Goal: Task Accomplishment & Management: Use online tool/utility

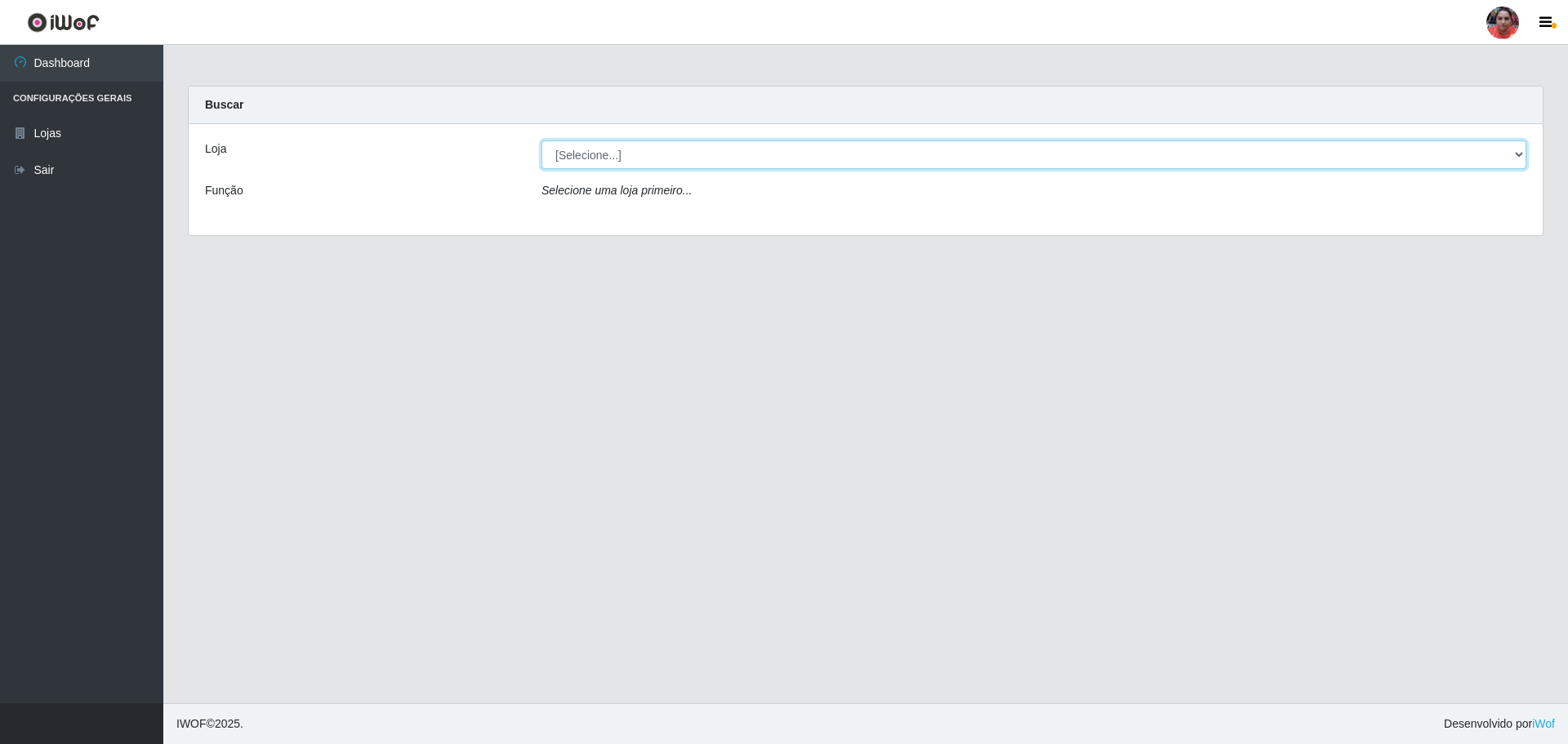
click at [1051, 155] on select "[Selecione...] Mar Vermelho - Loja 05" at bounding box center [1034, 154] width 985 height 29
select select "252"
click at [542, 140] on select "[Selecione...] Mar Vermelho - Loja 05" at bounding box center [1034, 154] width 985 height 29
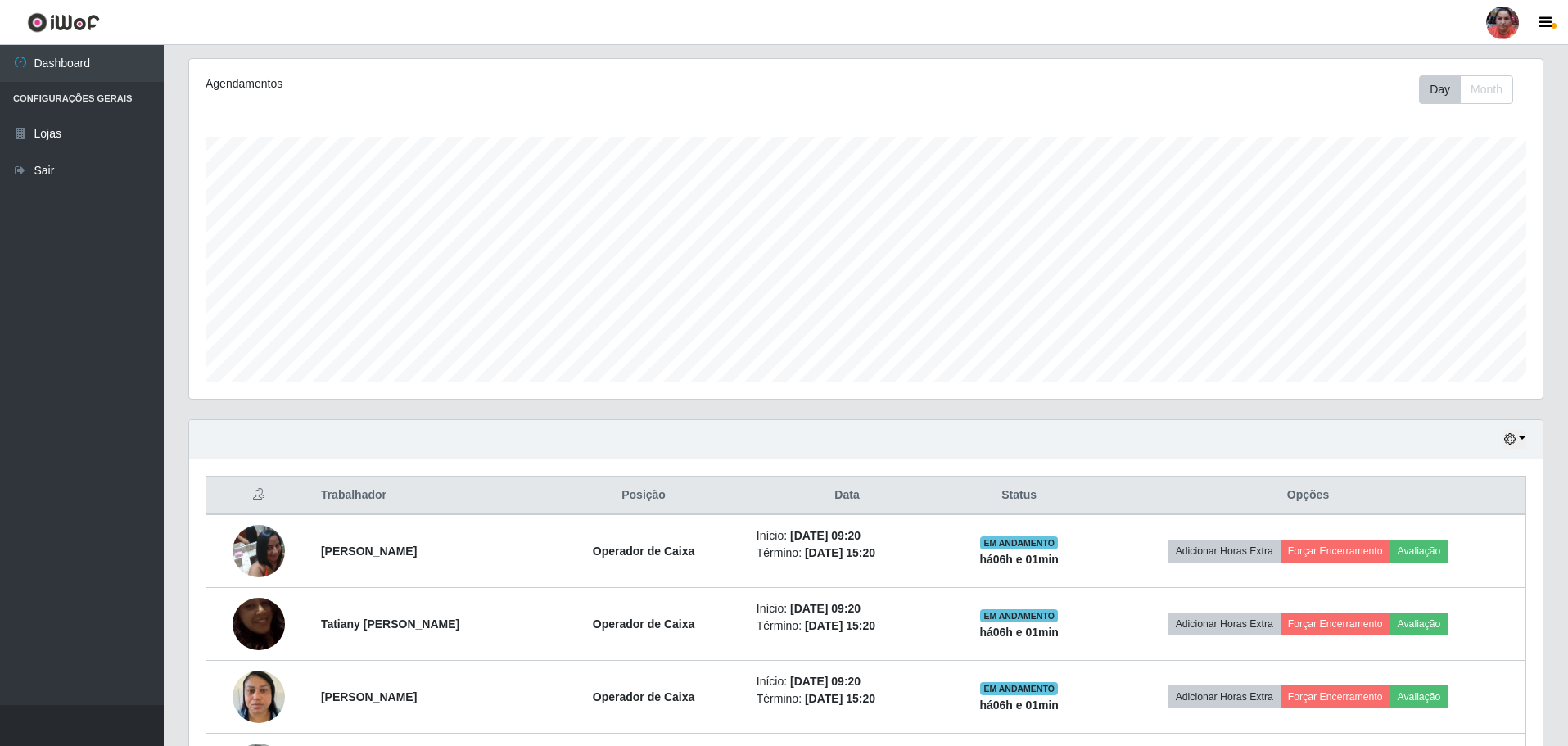
scroll to position [246, 0]
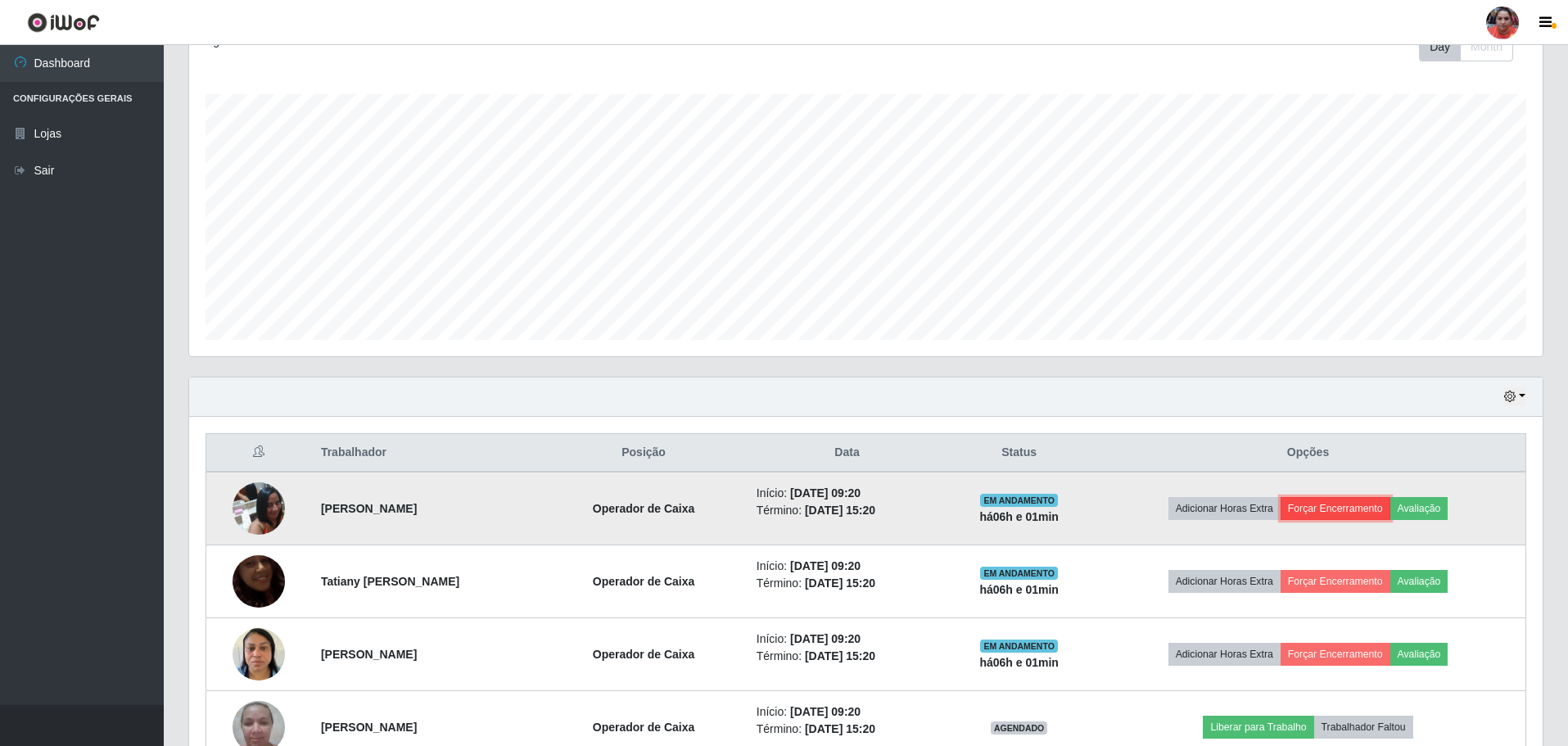
click at [1376, 506] on button "Forçar Encerramento" at bounding box center [1335, 509] width 110 height 22
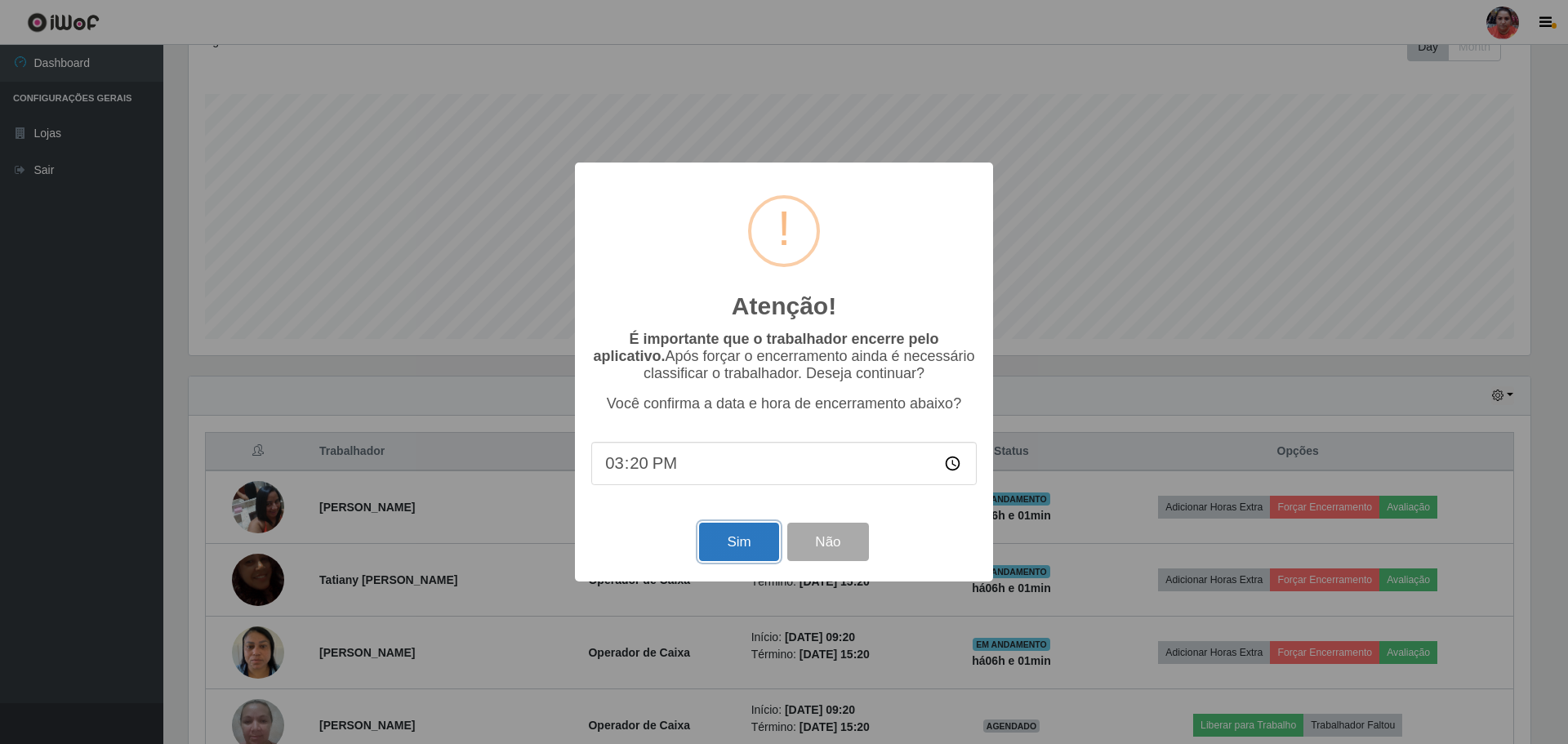
click at [751, 535] on button "Sim" at bounding box center [738, 541] width 79 height 38
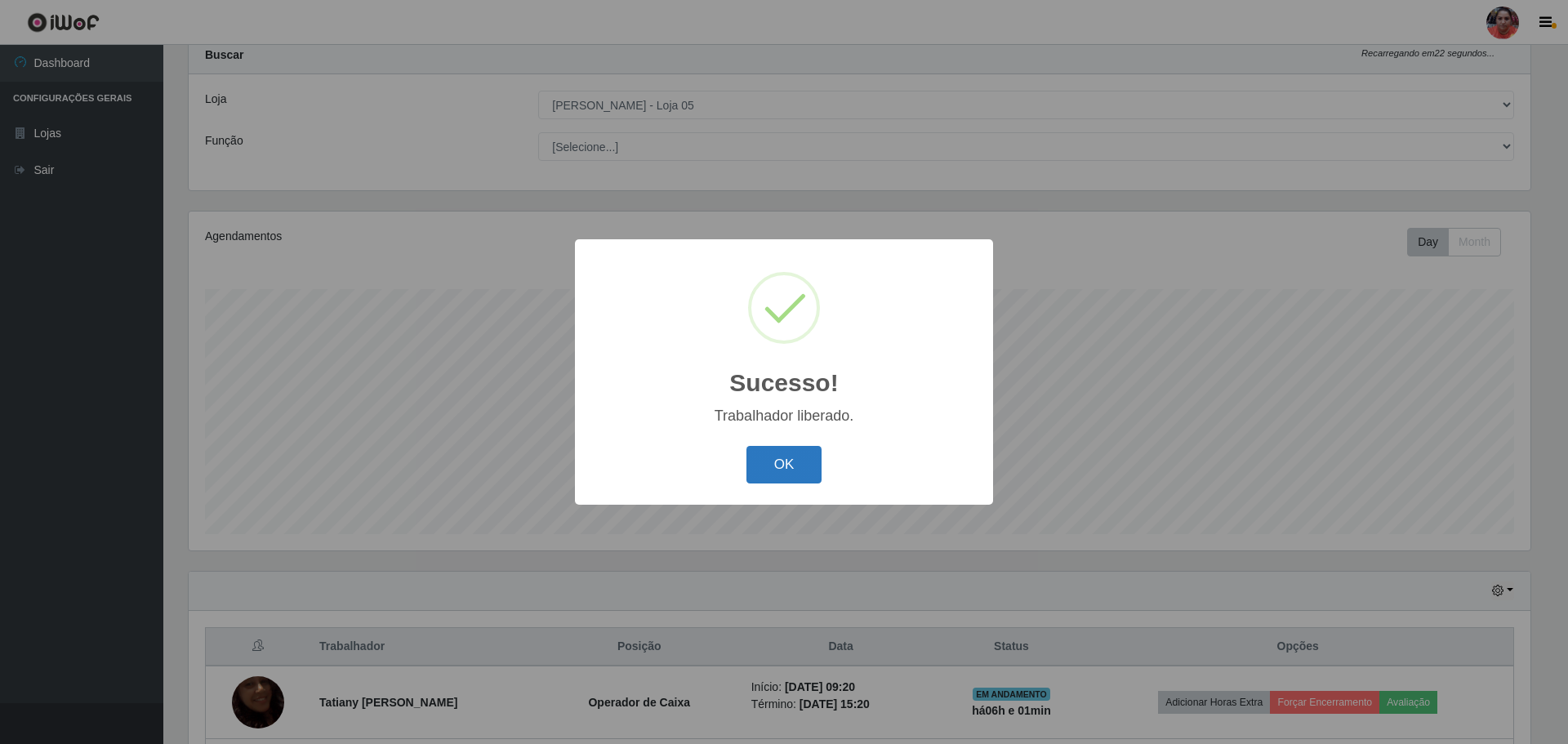
click at [793, 458] on button "OK" at bounding box center [784, 465] width 76 height 38
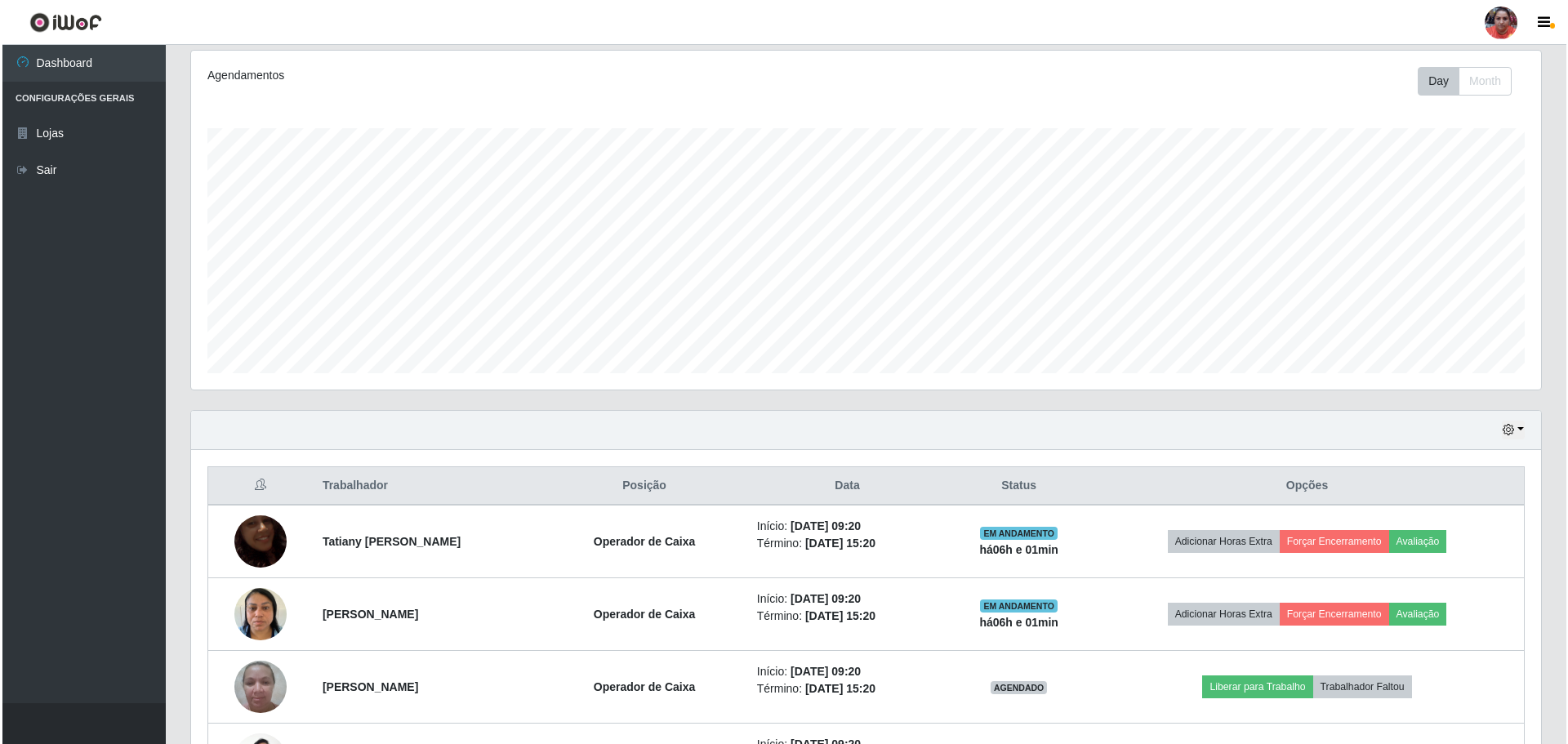
scroll to position [213, 0]
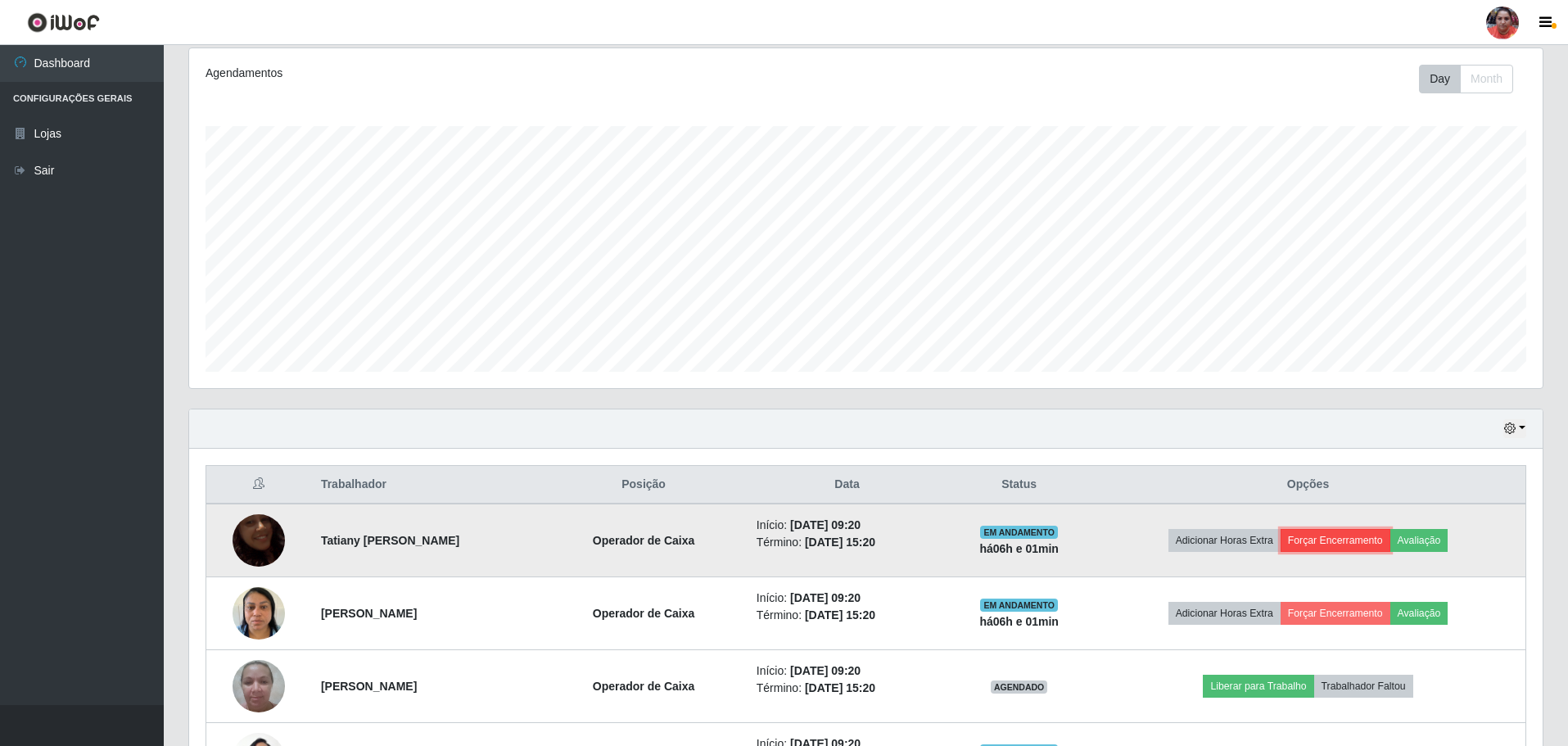
click at [1328, 537] on button "Forçar Encerramento" at bounding box center [1335, 541] width 110 height 22
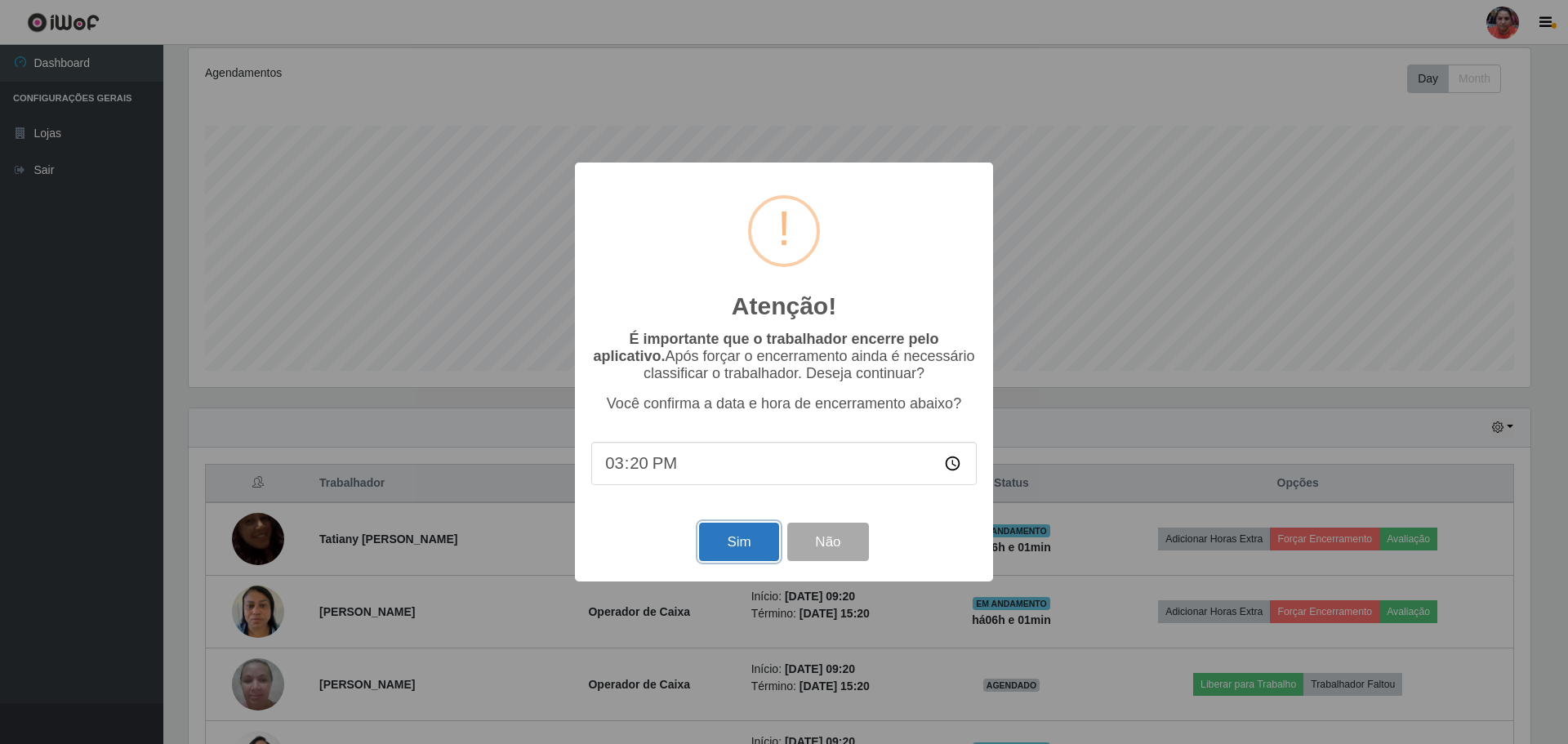
click at [733, 531] on button "Sim" at bounding box center [738, 541] width 79 height 38
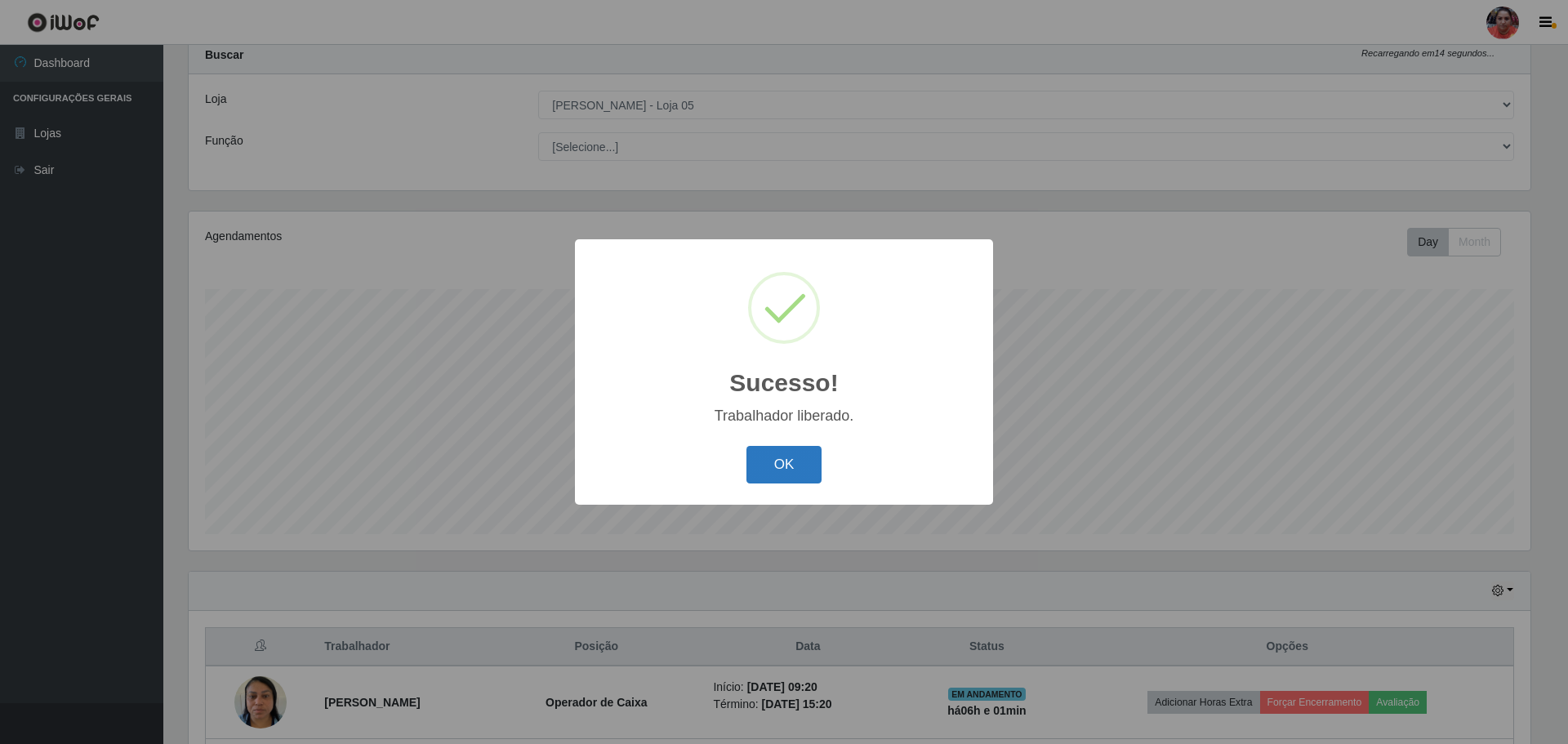
click at [801, 471] on button "OK" at bounding box center [784, 465] width 76 height 38
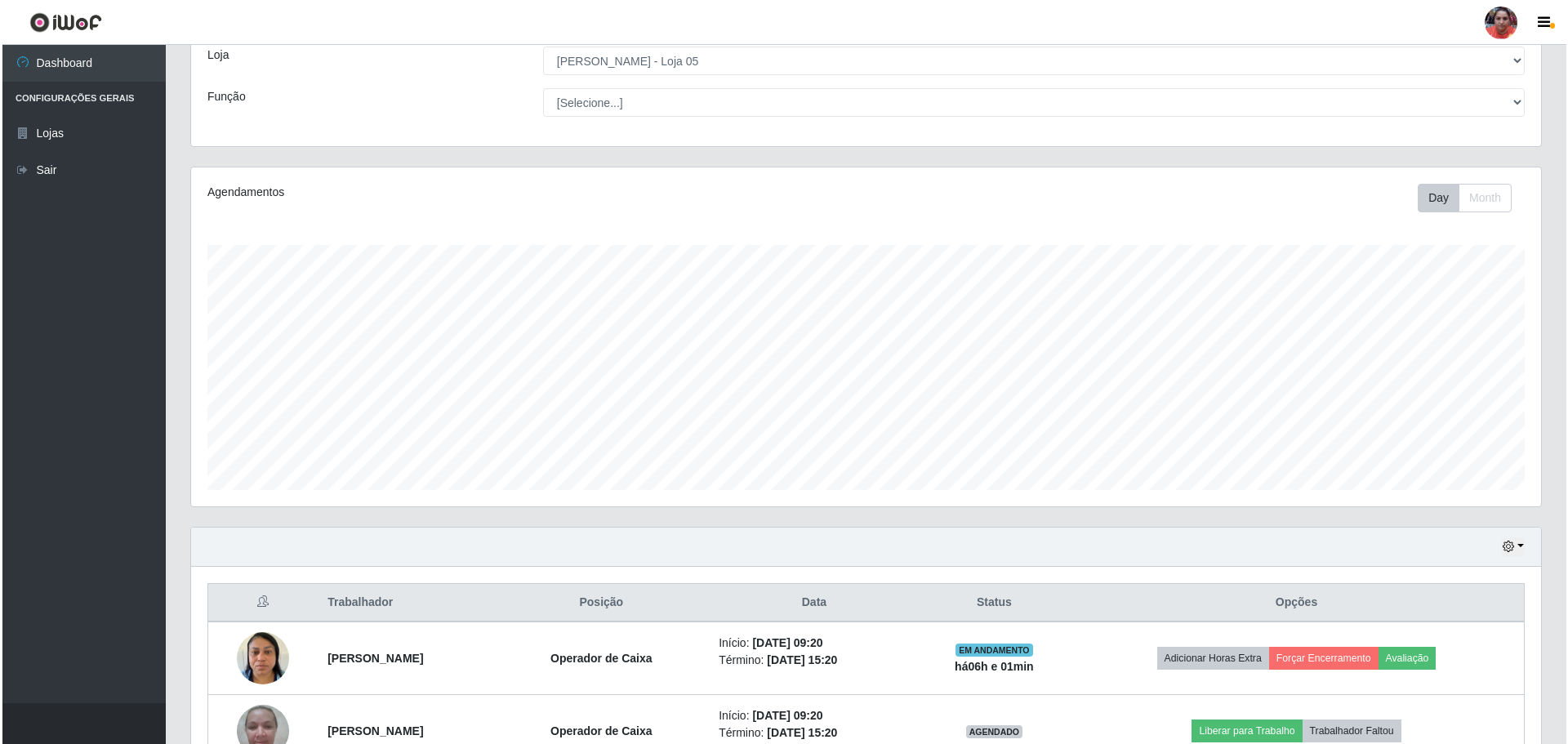
scroll to position [132, 0]
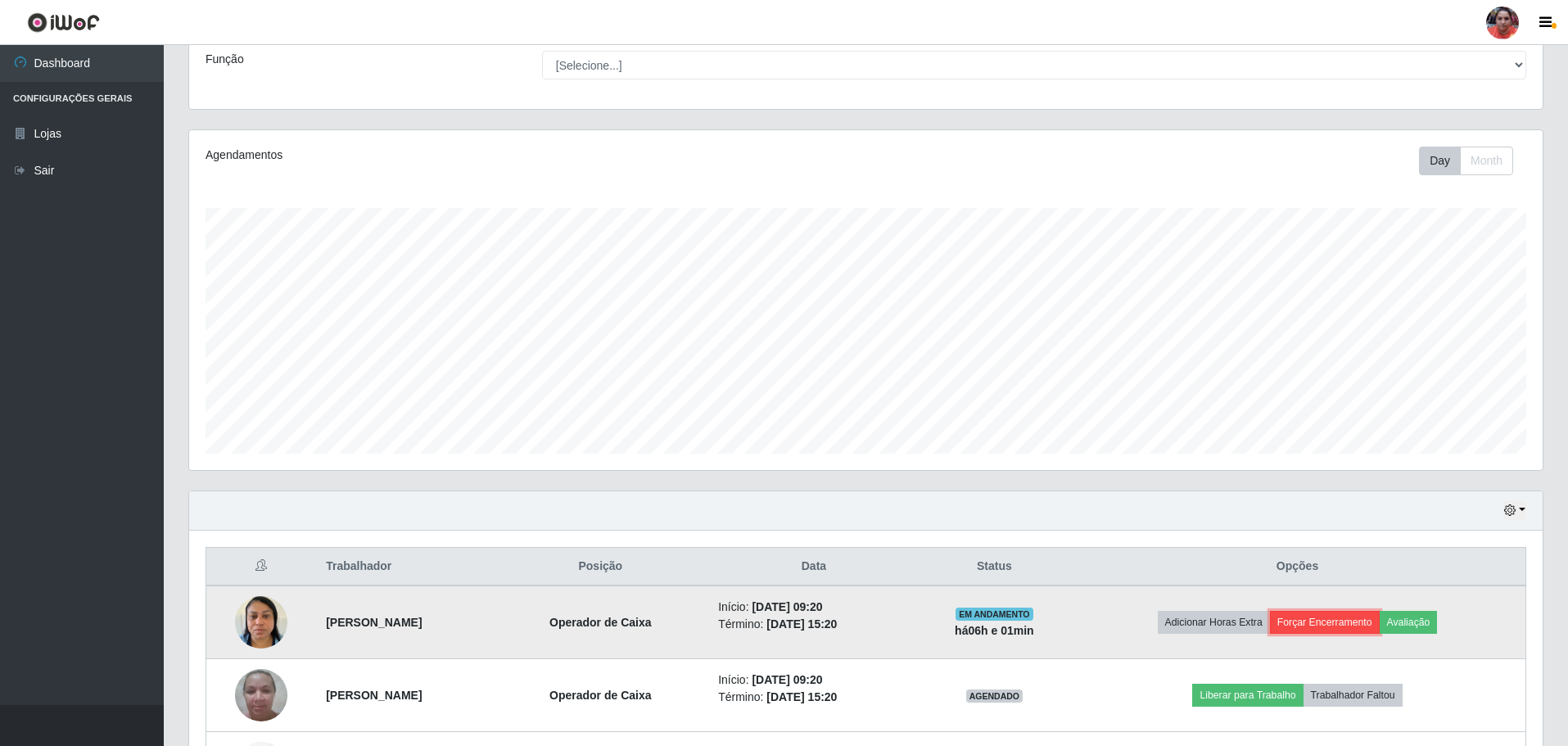
click at [1351, 619] on button "Forçar Encerramento" at bounding box center [1324, 622] width 110 height 22
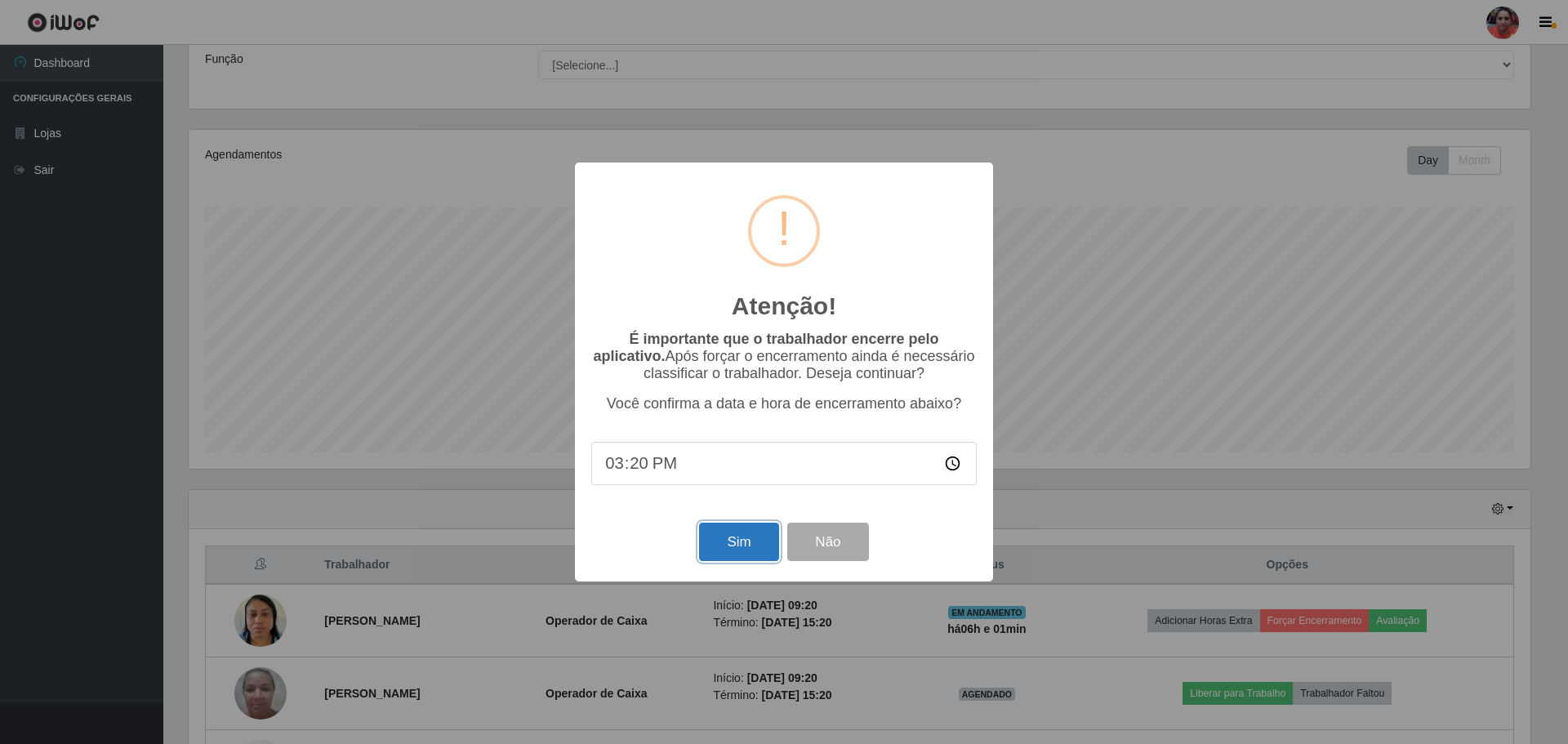
click at [775, 551] on button "Sim" at bounding box center [738, 541] width 79 height 38
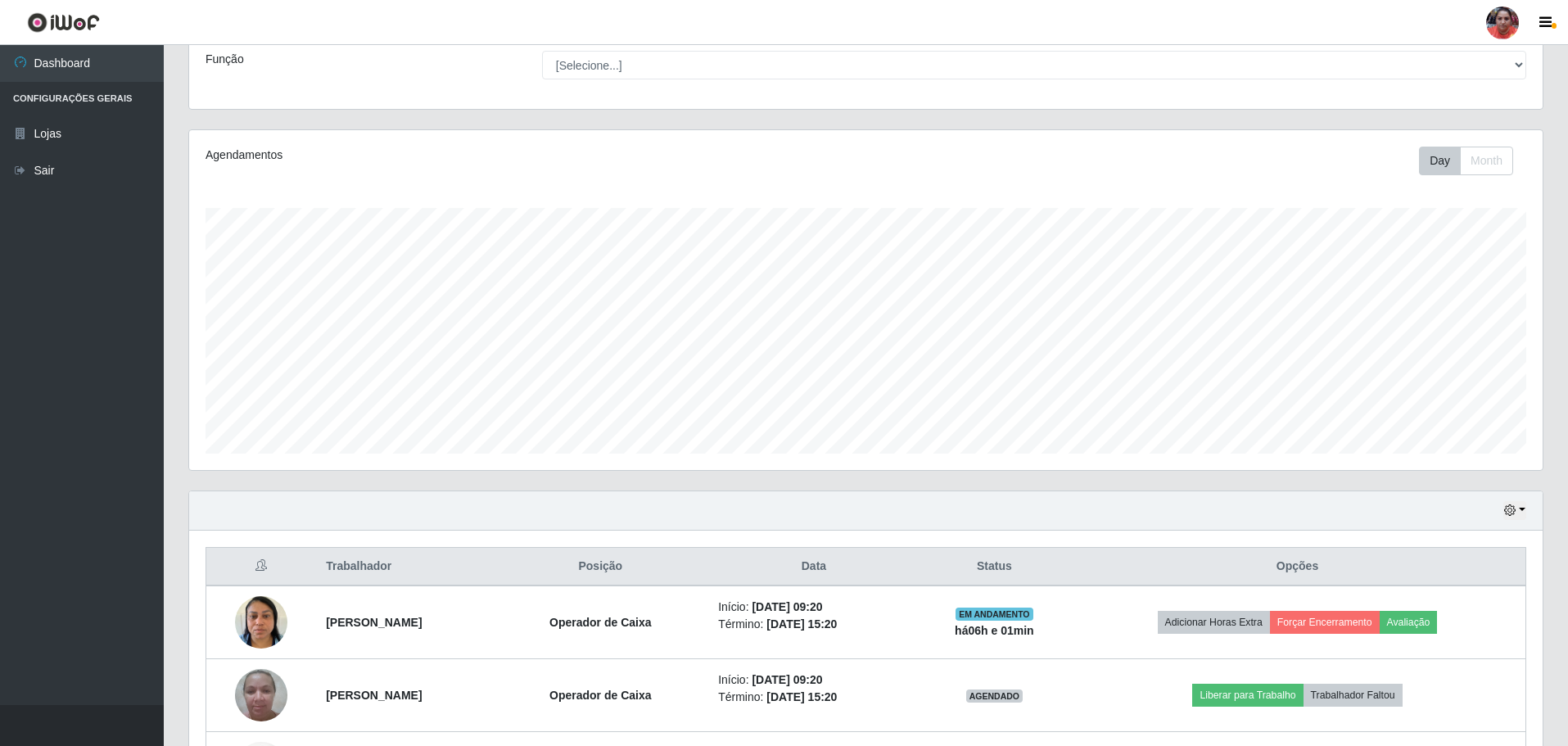
scroll to position [0, 0]
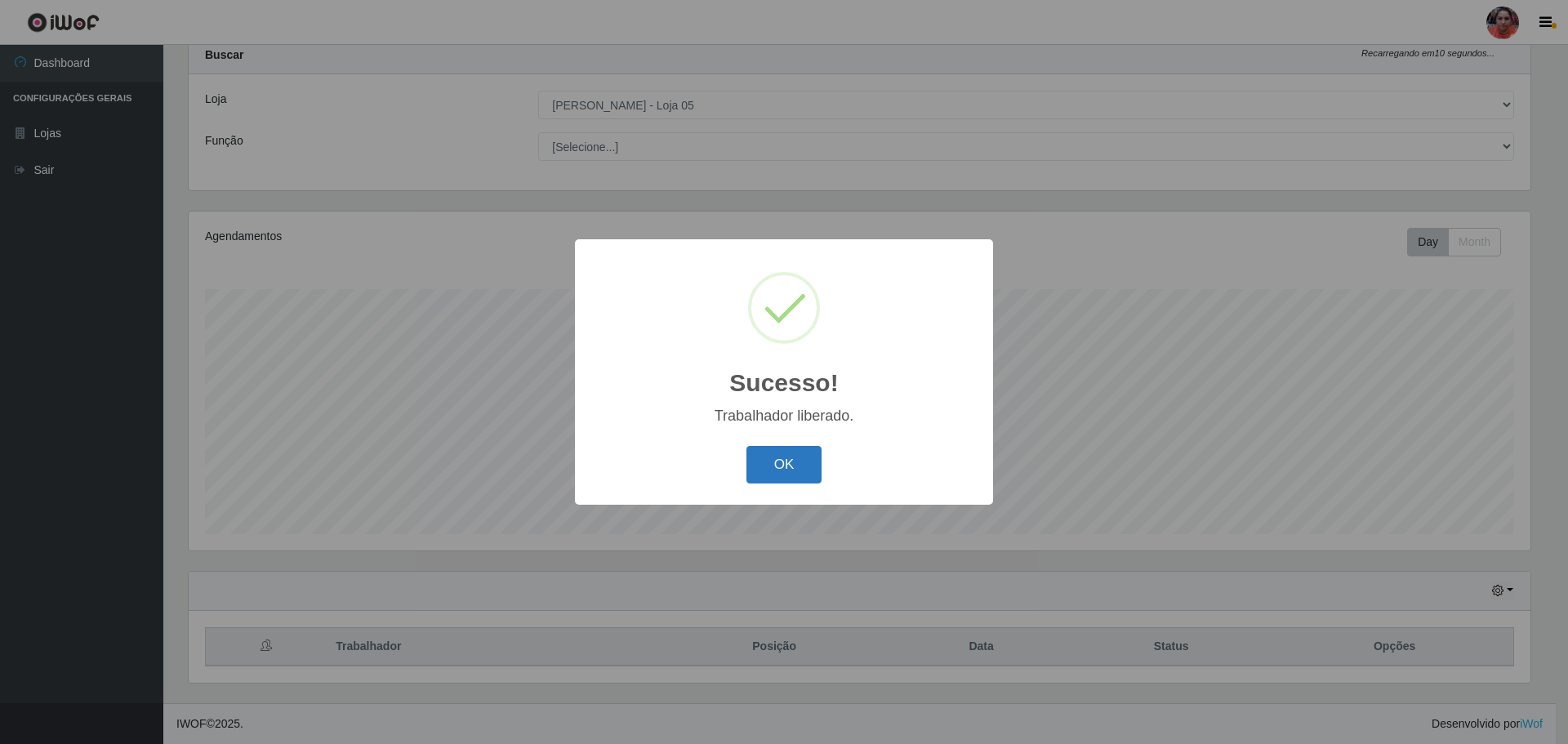
click at [791, 465] on button "OK" at bounding box center [784, 465] width 76 height 38
